Goal: Task Accomplishment & Management: Manage account settings

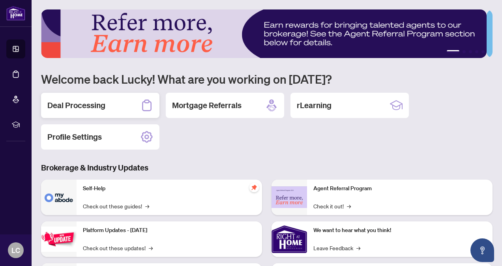
click at [78, 106] on h2 "Deal Processing" at bounding box center [76, 105] width 58 height 11
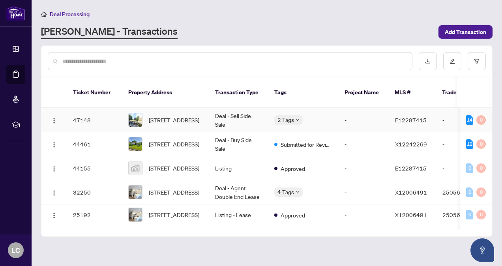
click at [234, 113] on td "Deal - Sell Side Sale" at bounding box center [238, 120] width 59 height 24
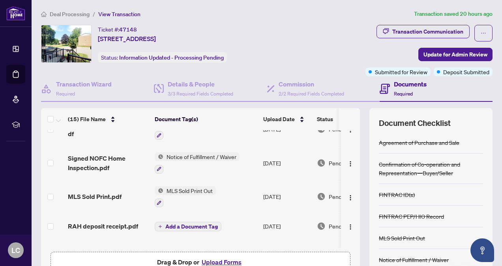
scroll to position [18, 0]
click at [201, 191] on span "MLS Sold Print Out" at bounding box center [189, 190] width 52 height 9
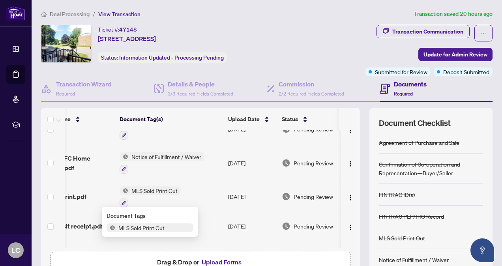
scroll to position [0, 48]
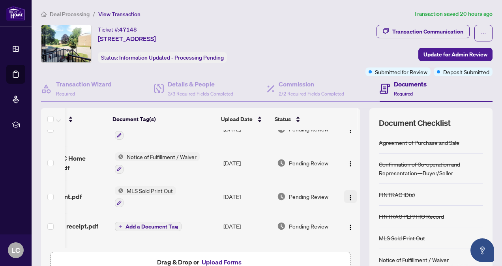
click at [347, 195] on img "button" at bounding box center [350, 198] width 6 height 6
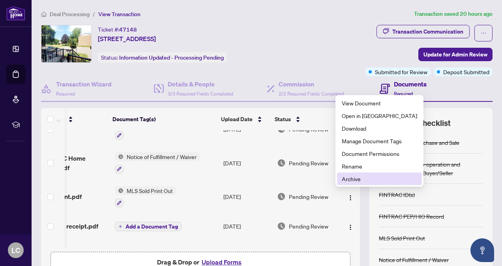
click at [358, 181] on span "Archive" at bounding box center [379, 178] width 75 height 9
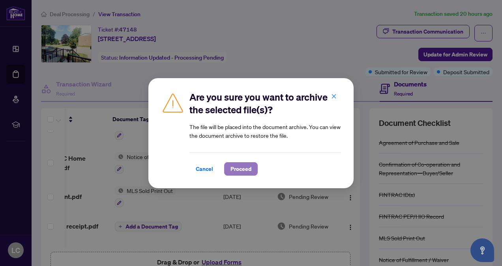
click at [245, 165] on span "Proceed" at bounding box center [241, 169] width 21 height 13
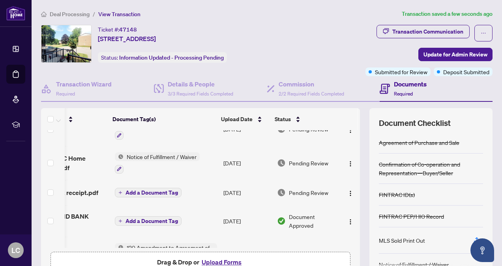
click at [226, 262] on button "Upload Forms" at bounding box center [221, 262] width 45 height 10
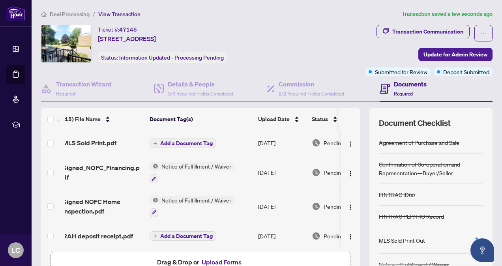
scroll to position [0, 0]
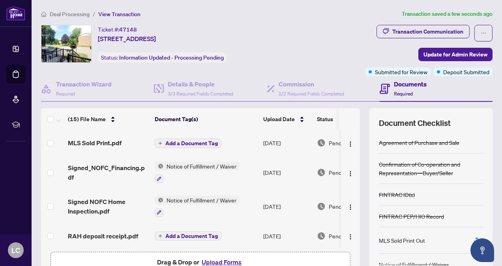
click at [185, 141] on span "Add a Document Tag" at bounding box center [191, 144] width 52 height 6
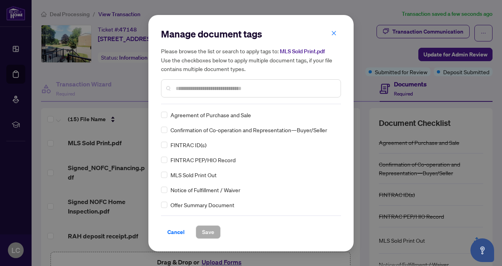
click at [212, 92] on input "text" at bounding box center [255, 88] width 159 height 9
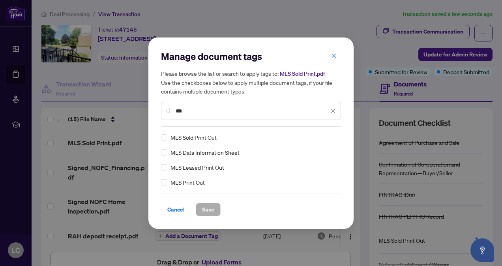
type input "***"
click at [207, 208] on span "Save" at bounding box center [208, 209] width 12 height 13
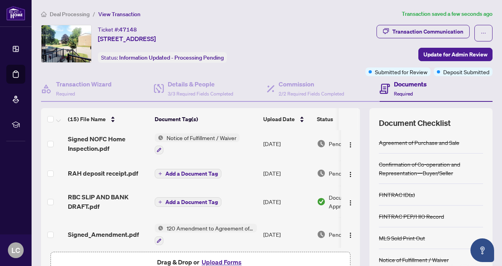
scroll to position [71, 0]
click at [179, 172] on span "Add a Document Tag" at bounding box center [191, 174] width 52 height 6
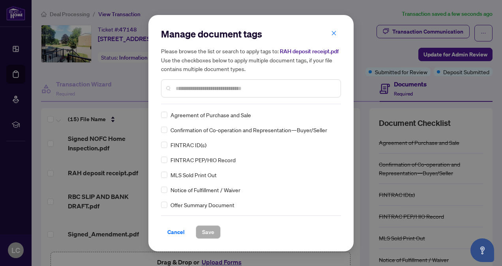
click at [208, 88] on input "text" at bounding box center [255, 88] width 159 height 9
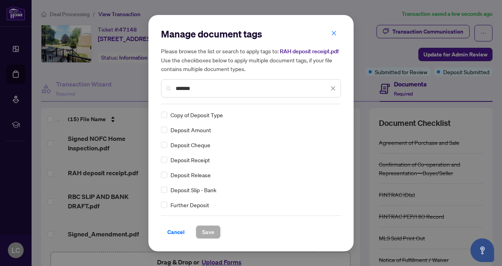
type input "*******"
click at [205, 227] on span "Save" at bounding box center [208, 232] width 12 height 13
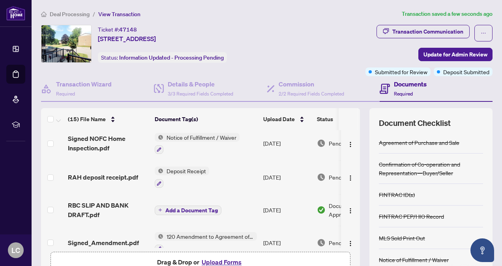
click at [197, 208] on span "Add a Document Tag" at bounding box center [191, 211] width 52 height 6
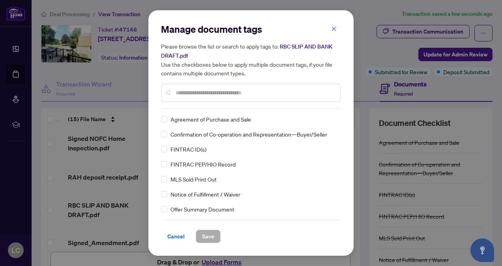
click at [216, 93] on input "text" at bounding box center [255, 92] width 159 height 9
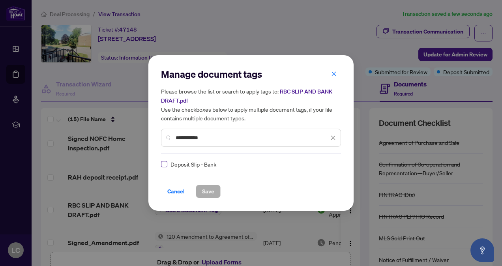
type input "**********"
click at [163, 167] on label at bounding box center [164, 164] width 6 height 9
click at [202, 193] on span "Save" at bounding box center [208, 191] width 12 height 13
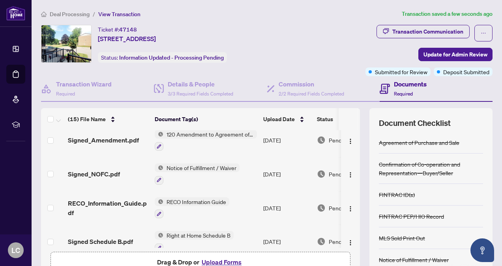
scroll to position [176, 0]
